Goal: Task Accomplishment & Management: Manage account settings

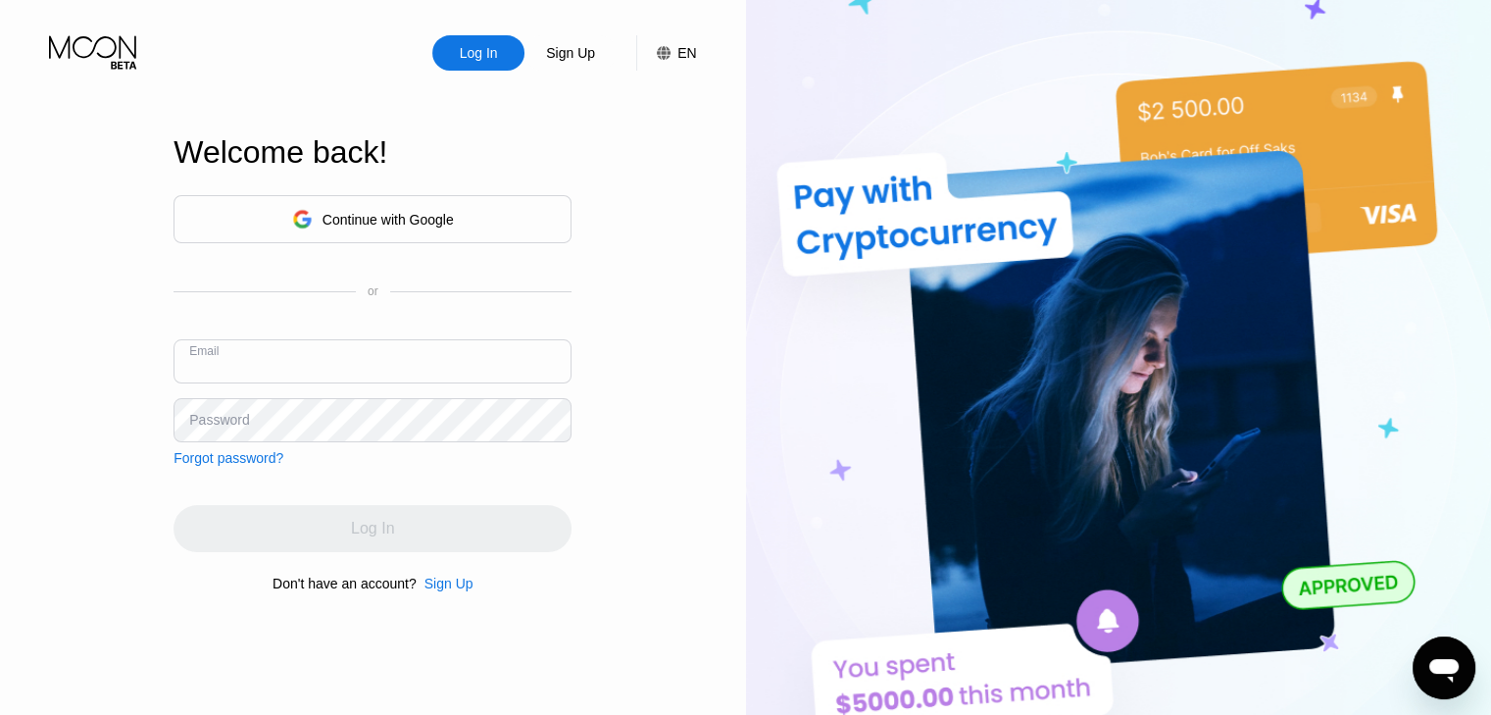
click at [337, 346] on input "text" at bounding box center [373, 361] width 398 height 44
type input "[EMAIL_ADDRESS][DOMAIN_NAME]"
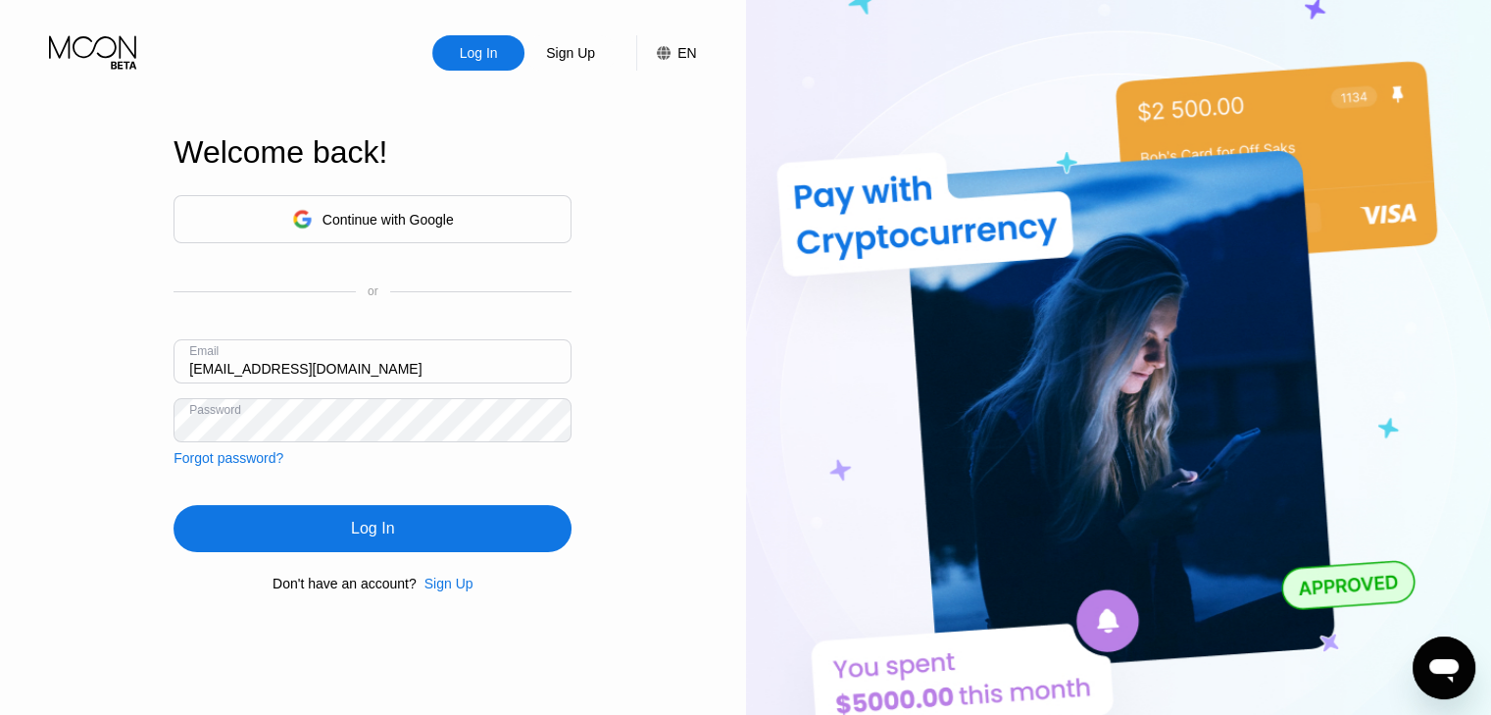
click at [449, 529] on div "Log In" at bounding box center [373, 528] width 398 height 47
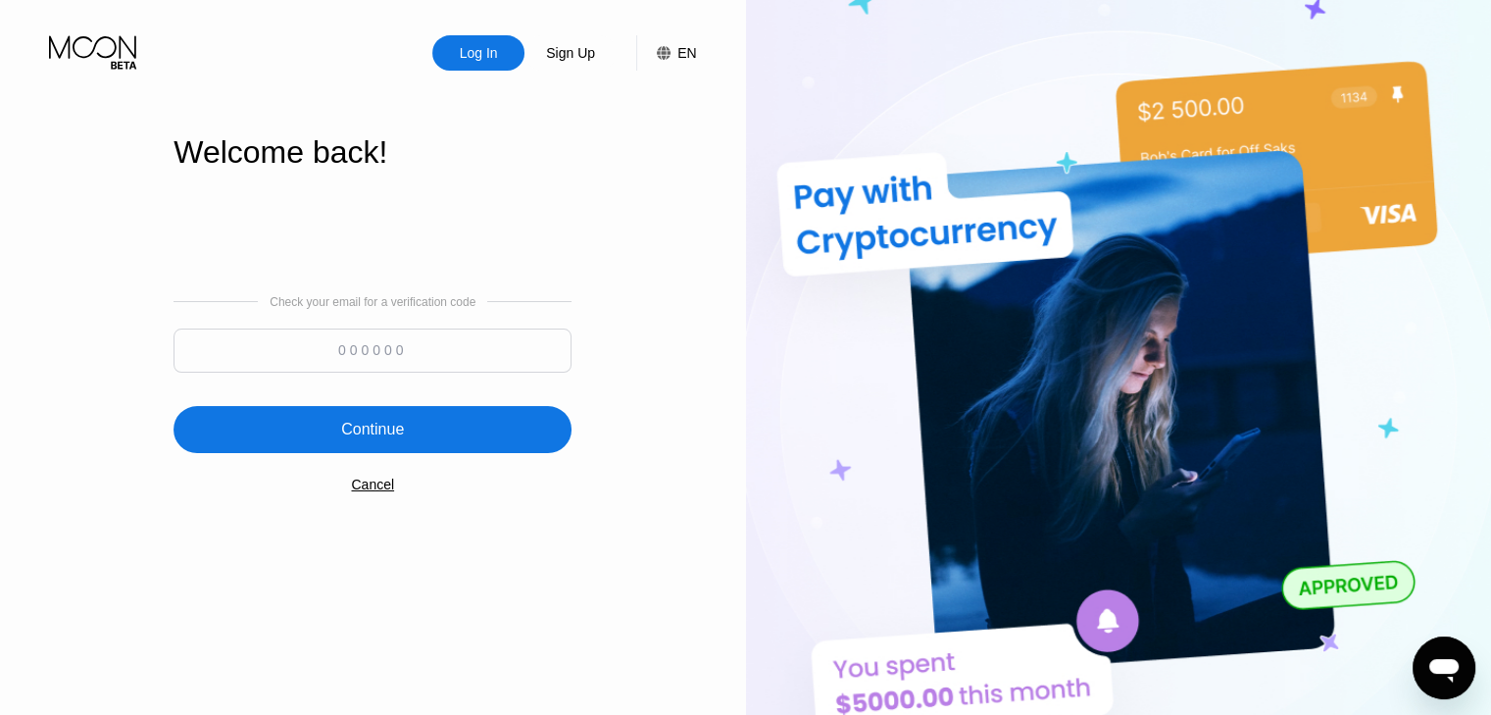
click at [444, 344] on input at bounding box center [373, 350] width 398 height 44
type input "810736"
click at [459, 430] on div "Continue" at bounding box center [373, 429] width 398 height 47
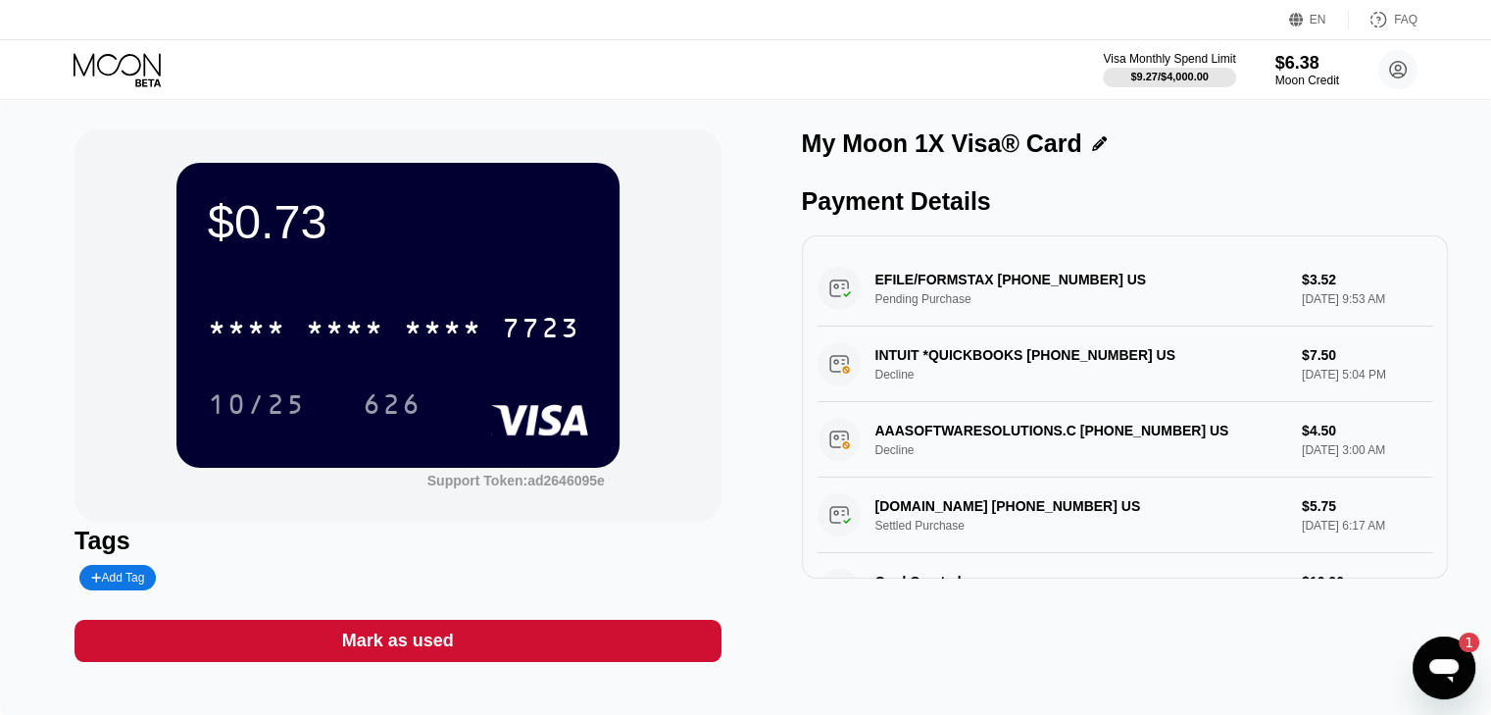
drag, startPoint x: 986, startPoint y: 284, endPoint x: 1316, endPoint y: 3, distance: 433.2
click at [869, 289] on div "EFILE/FORMSTAX 877-713-2411 US Pending Purchase $3.52 Aug 22, 2025 9:53 AM" at bounding box center [1125, 288] width 615 height 75
